Goal: Information Seeking & Learning: Learn about a topic

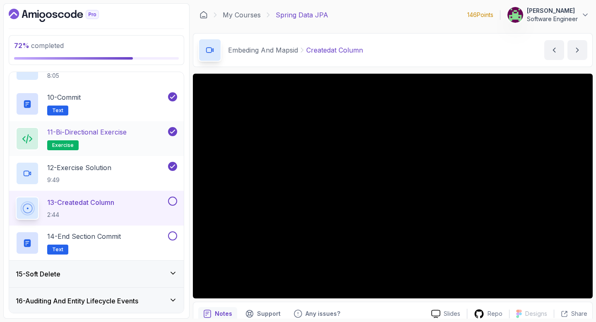
scroll to position [675, 0]
click at [175, 199] on button at bounding box center [172, 200] width 9 height 9
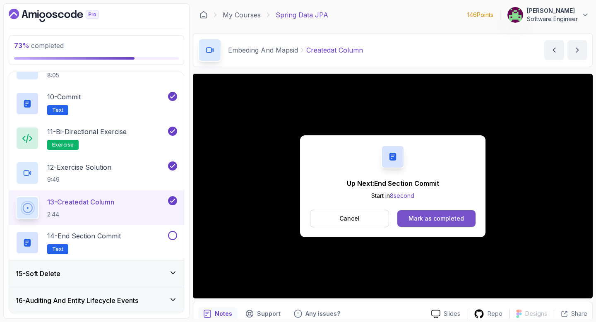
click at [428, 223] on button "Mark as completed" at bounding box center [437, 218] width 78 height 17
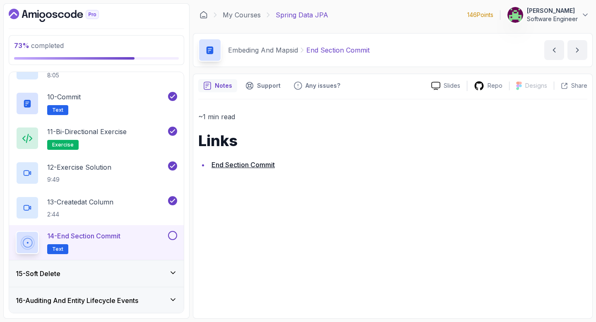
click at [174, 237] on button at bounding box center [172, 235] width 9 height 9
click at [169, 268] on div "15 - Soft Delete" at bounding box center [96, 273] width 175 height 27
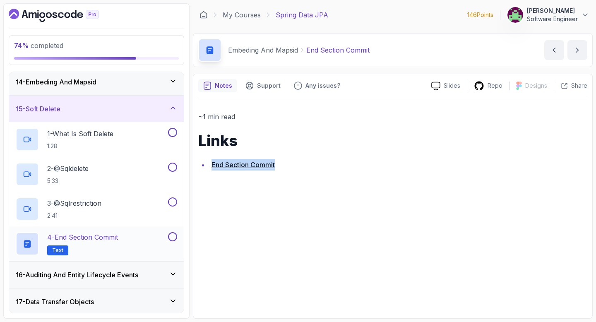
scroll to position [349, 0]
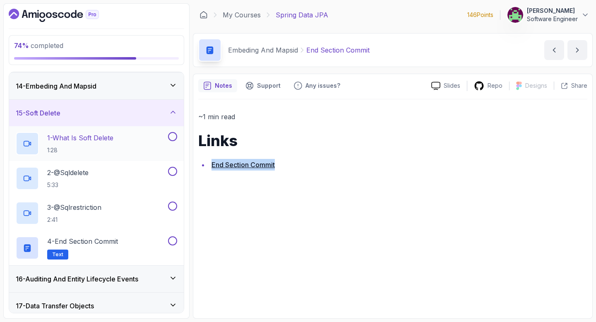
click at [97, 140] on p "1 - What Is Soft Delete" at bounding box center [80, 138] width 66 height 10
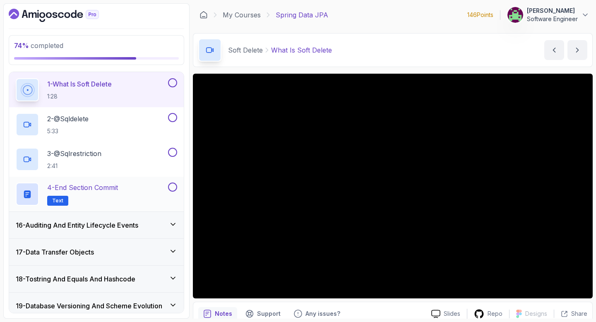
scroll to position [403, 0]
click at [170, 227] on icon at bounding box center [173, 225] width 8 height 8
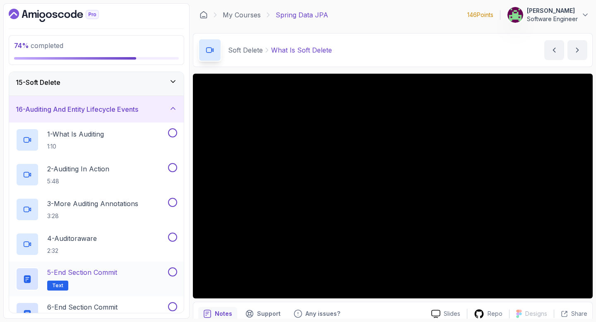
scroll to position [377, 0]
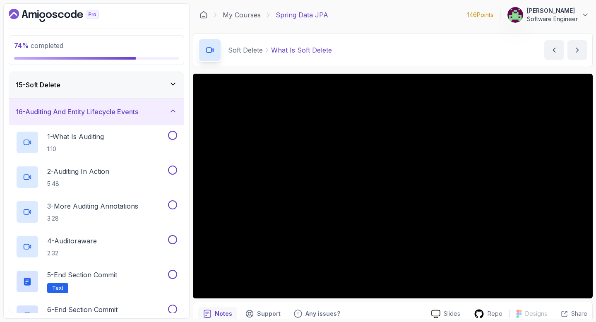
click at [170, 115] on div "16 - Auditing And Entity Lifecycle Events" at bounding box center [97, 112] width 162 height 10
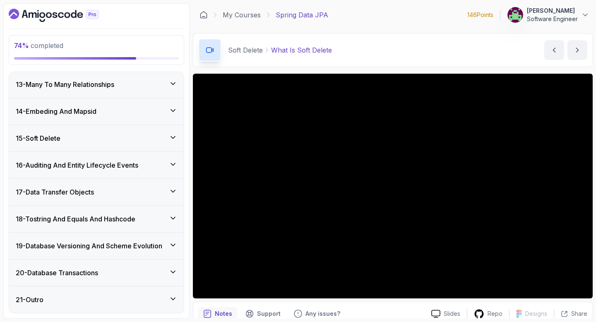
scroll to position [312, 0]
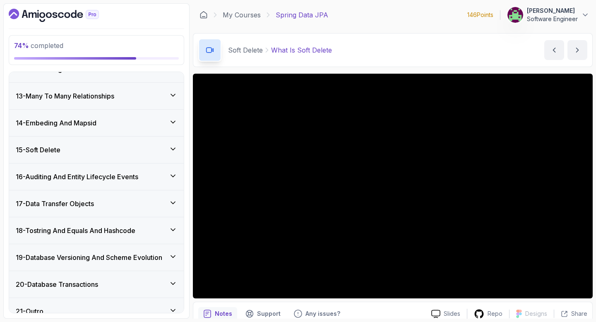
click at [87, 156] on div "15 - Soft Delete" at bounding box center [96, 150] width 175 height 27
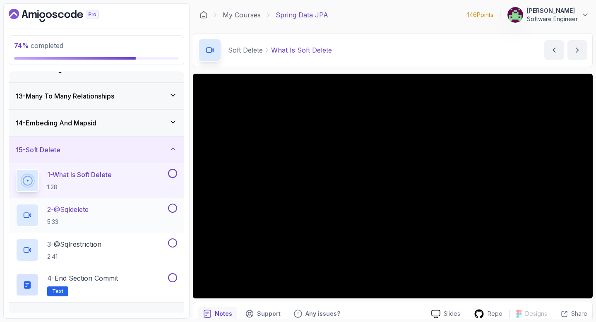
click at [89, 214] on p "2 - @Sqldelete" at bounding box center [67, 210] width 41 height 10
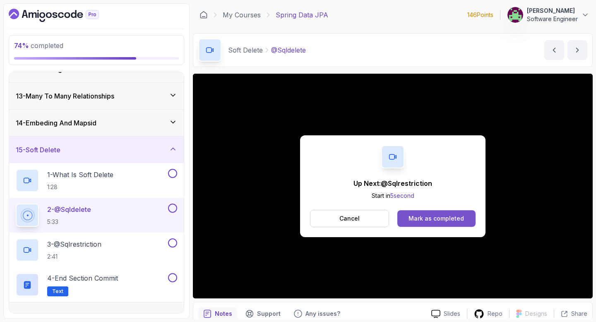
click at [444, 222] on div "Mark as completed" at bounding box center [436, 219] width 55 height 8
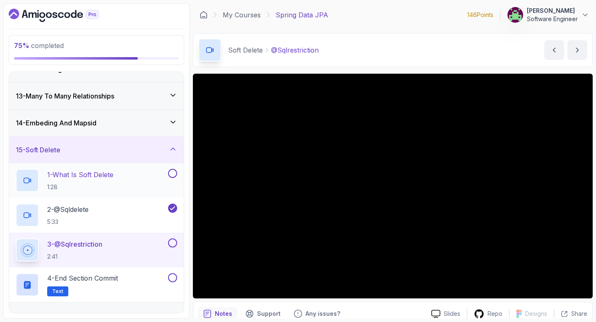
click at [171, 173] on button at bounding box center [172, 173] width 9 height 9
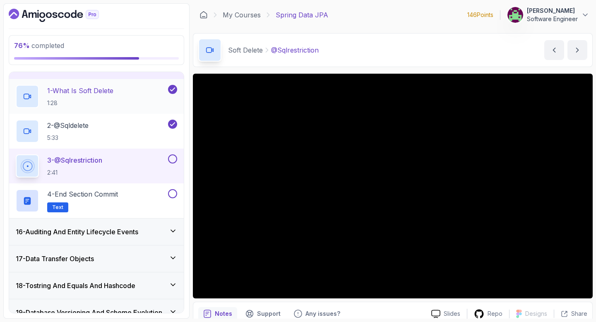
scroll to position [394, 0]
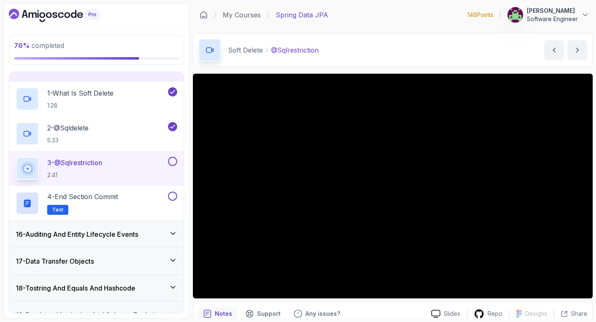
click at [104, 234] on h3 "16 - Auditing And Entity Lifecycle Events" at bounding box center [77, 234] width 123 height 10
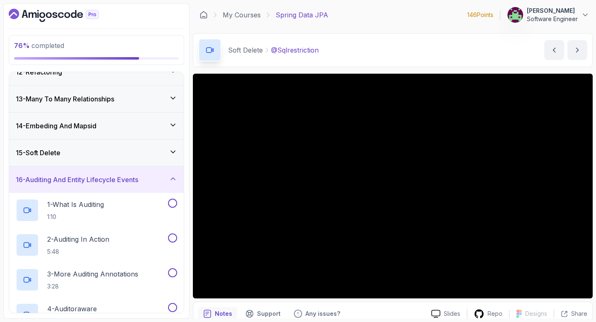
scroll to position [321, 0]
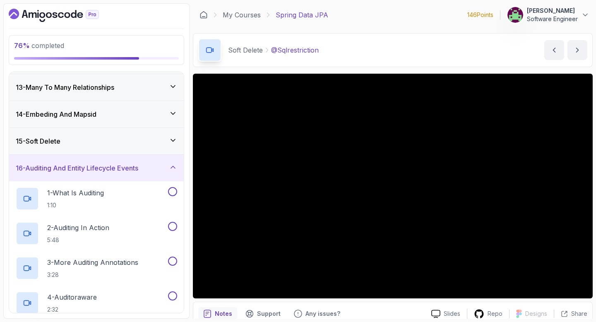
click at [137, 145] on div "15 - Soft Delete" at bounding box center [97, 141] width 162 height 10
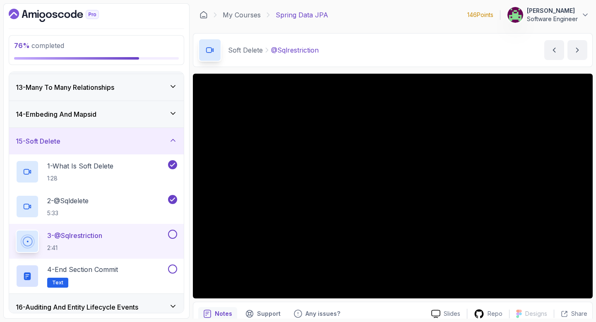
click at [174, 236] on button at bounding box center [172, 234] width 9 height 9
click at [173, 268] on button at bounding box center [172, 269] width 9 height 9
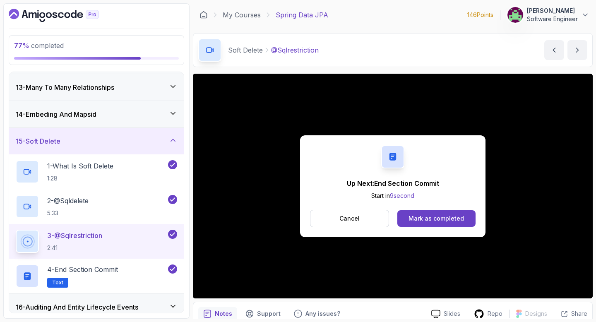
click at [414, 218] on div "Mark as completed" at bounding box center [436, 219] width 55 height 8
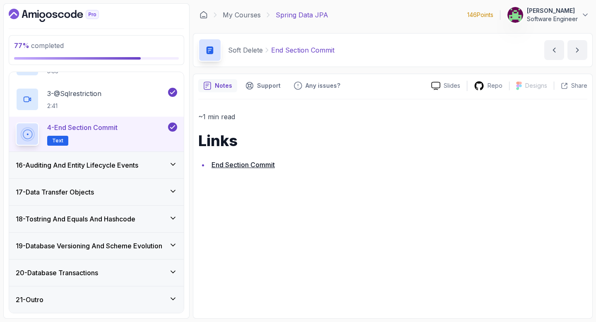
click at [152, 185] on div "17 - Data Transfer Objects" at bounding box center [96, 192] width 175 height 27
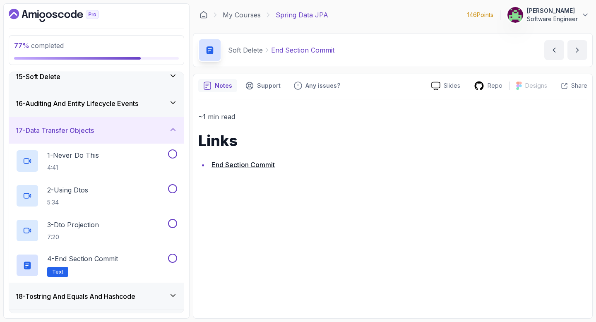
scroll to position [385, 0]
click at [162, 133] on div "17 - Data Transfer Objects" at bounding box center [97, 131] width 162 height 10
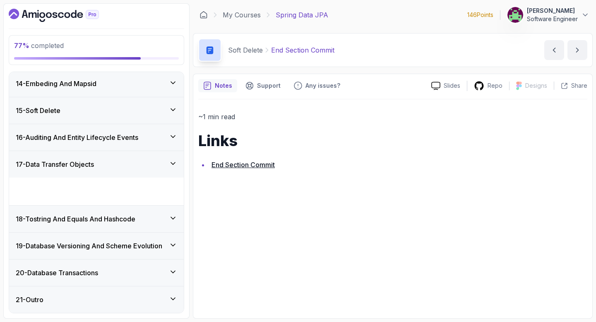
scroll to position [324, 0]
